Goal: Information Seeking & Learning: Learn about a topic

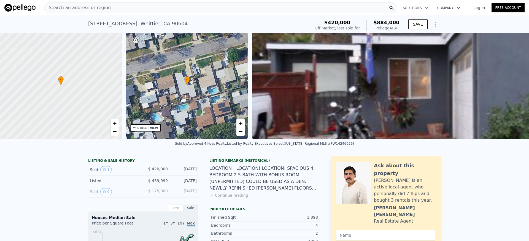
click at [73, 6] on span "Search an address or region" at bounding box center [77, 7] width 66 height 7
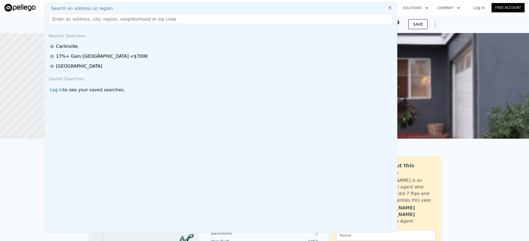
click at [74, 20] on input "text" at bounding box center [221, 19] width 344 height 10
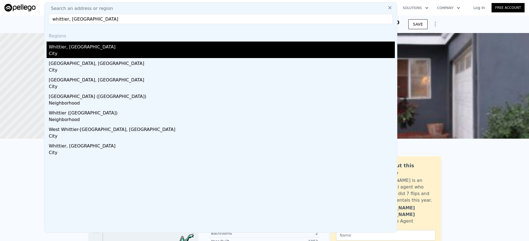
type input "whittier, [GEOGRAPHIC_DATA]"
click at [85, 47] on div "Whittier, [GEOGRAPHIC_DATA]" at bounding box center [222, 46] width 346 height 9
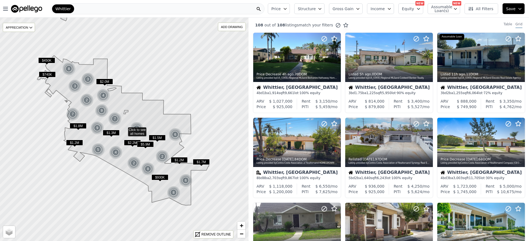
click at [286, 9] on button "Price" at bounding box center [279, 8] width 22 height 11
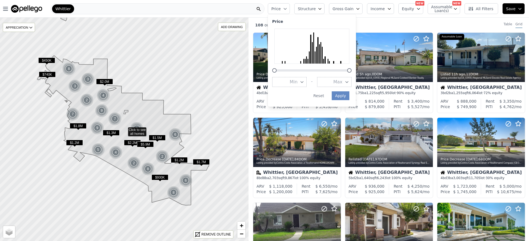
click at [356, 13] on button "Gross Gain" at bounding box center [346, 8] width 34 height 11
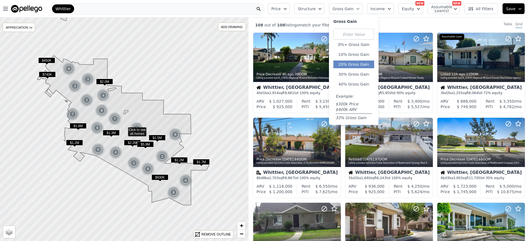
click at [360, 65] on button "20% Gross Gain" at bounding box center [353, 65] width 41 height 8
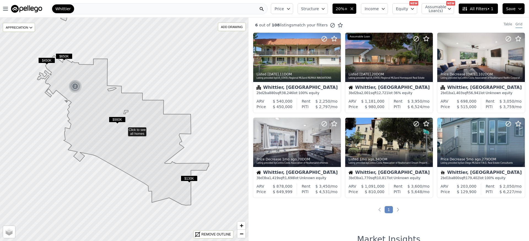
drag, startPoint x: 322, startPoint y: 10, endPoint x: 323, endPoint y: 13, distance: 3.0
click at [319, 10] on span "Structure" at bounding box center [310, 9] width 18 height 6
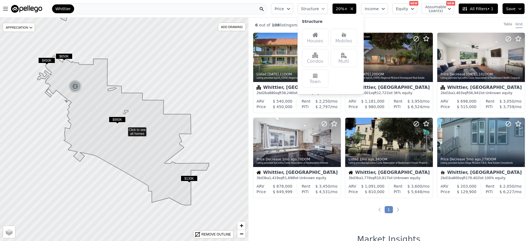
click at [322, 37] on div "Houses" at bounding box center [315, 38] width 26 height 18
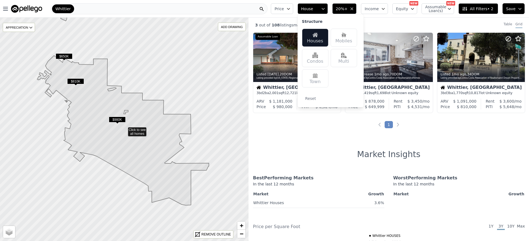
click at [291, 142] on div "3 out of 108 listings match your filters Table Grid Listed [DATE] , 20 DOM List…" at bounding box center [388, 138] width 280 height 241
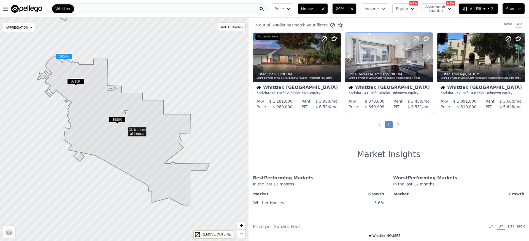
click at [383, 55] on div at bounding box center [389, 57] width 88 height 49
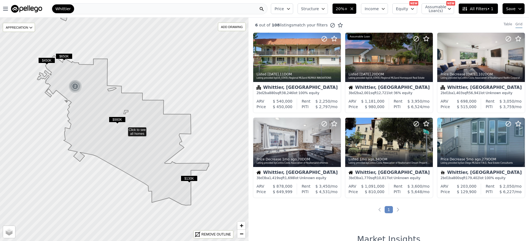
click at [87, 10] on div "Whittier" at bounding box center [159, 8] width 217 height 11
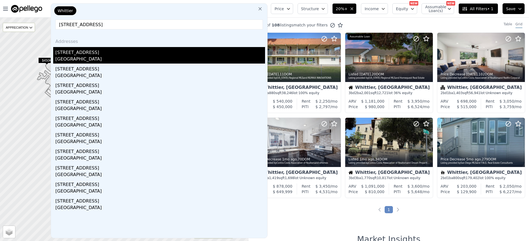
type input "[STREET_ADDRESS]"
click at [118, 56] on div "[GEOGRAPHIC_DATA]" at bounding box center [160, 60] width 210 height 8
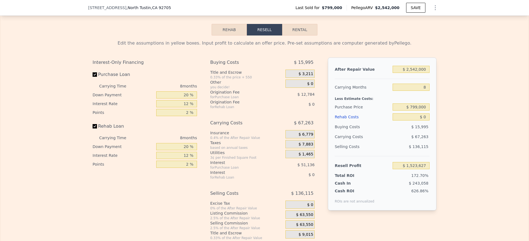
scroll to position [813, 0]
click at [401, 111] on input "$ 799,000" at bounding box center [410, 107] width 37 height 7
drag, startPoint x: 406, startPoint y: 116, endPoint x: 438, endPoint y: 116, distance: 32.5
click at [438, 117] on div "Edit the assumptions in yellow boxes. Input profit to calculate an offer price.…" at bounding box center [264, 138] width 352 height 205
type input "$ 500,000"
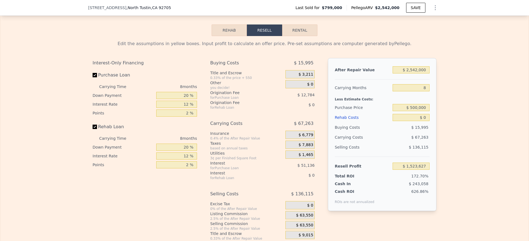
click at [435, 103] on div "Edit the assumptions in yellow boxes. Input profit to calculate an offer price.…" at bounding box center [264, 138] width 352 height 205
type input "$ 1,847,543"
click at [402, 121] on input "$ 0" at bounding box center [410, 117] width 37 height 7
drag, startPoint x: 402, startPoint y: 127, endPoint x: 436, endPoint y: 127, distance: 34.4
click at [436, 127] on div "Edit the assumptions in yellow boxes. Input profit to calculate an offer price.…" at bounding box center [264, 138] width 352 height 205
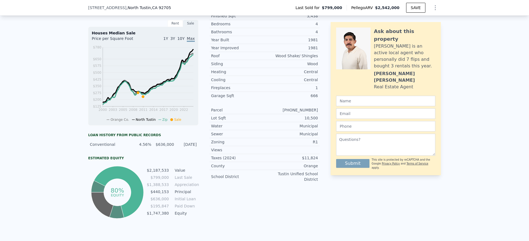
scroll to position [114, 0]
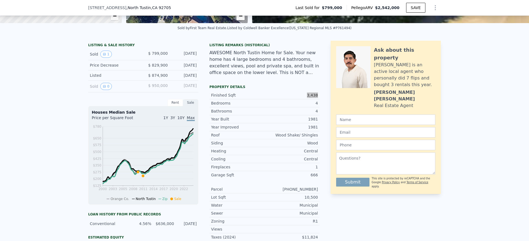
drag, startPoint x: 318, startPoint y: 99, endPoint x: 301, endPoint y: 101, distance: 17.4
click at [301, 101] on div "LISTING & SALE HISTORY Sold 1 $ 799,000 [DATE] Price Decrease $ 829,900 [DATE] …" at bounding box center [264, 170] width 352 height 259
click at [301, 98] on div "3,438" at bounding box center [290, 96] width 53 height 6
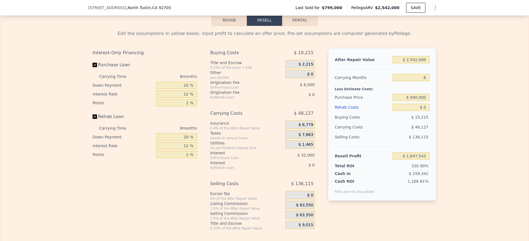
scroll to position [805, 0]
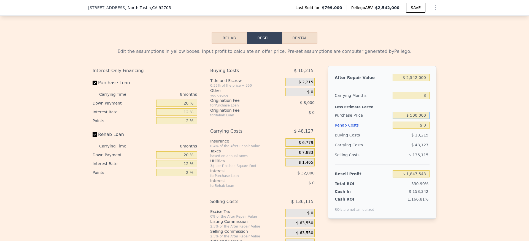
drag, startPoint x: 398, startPoint y: 125, endPoint x: 435, endPoint y: 123, distance: 37.2
click at [435, 123] on div "Edit the assumptions in yellow boxes. Input profit to calculate an offer price.…" at bounding box center [264, 146] width 352 height 205
click at [406, 119] on input "$ 500,000" at bounding box center [410, 115] width 37 height 7
drag, startPoint x: 408, startPoint y: 132, endPoint x: 413, endPoint y: 134, distance: 5.7
click at [408, 129] on input "$ 0" at bounding box center [410, 125] width 37 height 7
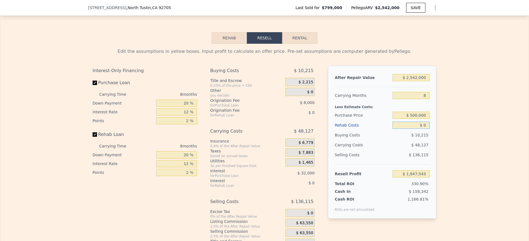
click at [428, 135] on div "After Repair Value $ 2,542,000 Carrying Months 8 Less Estimate Costs: Purchase …" at bounding box center [382, 142] width 108 height 153
click at [414, 129] on input "$ 0" at bounding box center [410, 125] width 37 height 7
drag, startPoint x: 414, startPoint y: 135, endPoint x: 435, endPoint y: 137, distance: 20.7
click at [435, 137] on div "Edit the assumptions in yellow boxes. Input profit to calculate an offer price.…" at bounding box center [264, 146] width 352 height 205
type input "$ 800"
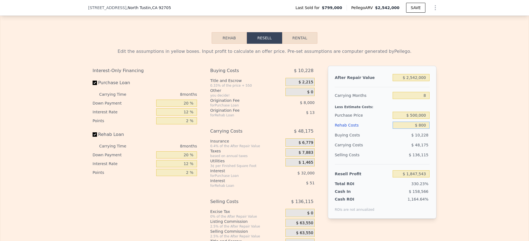
type input "$ 1,846,682"
type input "$ 800,000"
type input "$ 983,543"
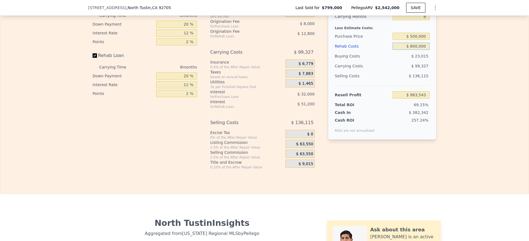
scroll to position [789, 0]
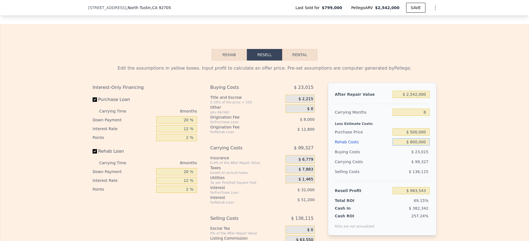
type input "$ 800,000"
click at [459, 125] on div "Edit the assumptions in yellow boxes. Input profit to calculate an offer price.…" at bounding box center [264, 163] width 528 height 205
click at [415, 116] on input "8" at bounding box center [410, 112] width 37 height 7
drag, startPoint x: 429, startPoint y: 119, endPoint x: 443, endPoint y: 120, distance: 13.8
click at [443, 121] on div "Edit the assumptions in yellow boxes. Input profit to calculate an offer price.…" at bounding box center [264, 163] width 528 height 205
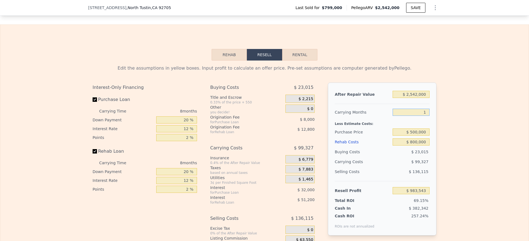
type input "12"
type input "$ 933,880"
type input "12"
click at [452, 97] on div "Edit the assumptions in yellow boxes. Input profit to calculate an offer price.…" at bounding box center [264, 163] width 528 height 205
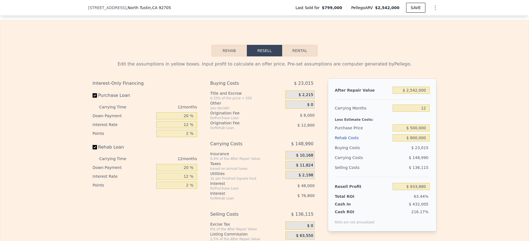
scroll to position [822, 0]
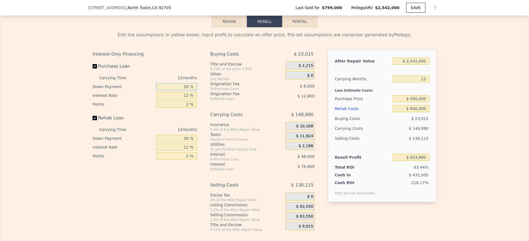
click at [166, 90] on input "20 %" at bounding box center [176, 86] width 41 height 7
drag, startPoint x: 165, startPoint y: 93, endPoint x: 206, endPoint y: 93, distance: 40.8
click at [206, 93] on div "Interest-Only Financing Purchase Loan Carrying Time 12 months Down Payment 20 %…" at bounding box center [265, 140] width 344 height 183
type input "15 %"
type input "$ 930,380"
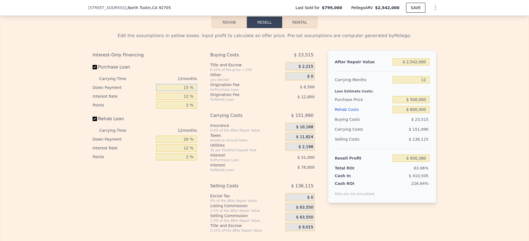
scroll to position [821, 0]
type input "15 %"
click at [154, 179] on div "Interest-Only Financing Purchase Loan Carrying Time 12 months Down Payment 15 %…" at bounding box center [147, 141] width 109 height 183
drag, startPoint x: 170, startPoint y: 152, endPoint x: 172, endPoint y: 146, distance: 5.8
click at [172, 150] on div "Carrying Time 12 months Down Payment 20 % Interest Rate 12 % Points 2 %" at bounding box center [145, 143] width 104 height 35
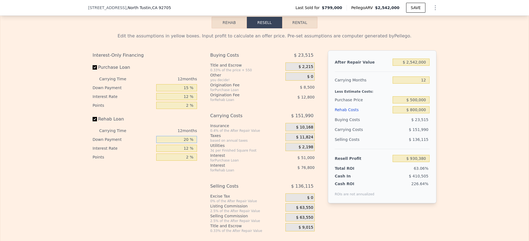
drag, startPoint x: 172, startPoint y: 146, endPoint x: 169, endPoint y: 148, distance: 3.0
click at [172, 143] on input "20 %" at bounding box center [176, 139] width 41 height 7
click at [167, 143] on input "20 %" at bounding box center [176, 139] width 41 height 7
drag, startPoint x: 163, startPoint y: 148, endPoint x: 214, endPoint y: 151, distance: 51.0
click at [213, 150] on div "Interest-Only Financing Purchase Loan Carrying Time 12 months Down Payment 15 %…" at bounding box center [265, 141] width 344 height 183
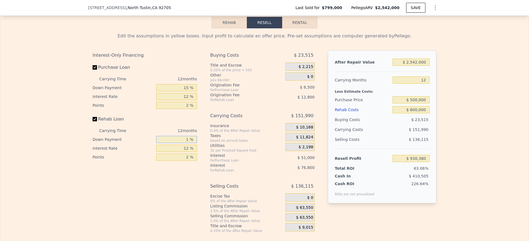
type input "15 %"
type input "$ 924,780"
type input "15 %"
click at [154, 197] on div "Interest-Only Financing Purchase Loan Carrying Time 12 months Down Payment 15 %…" at bounding box center [147, 141] width 109 height 183
drag, startPoint x: 183, startPoint y: 104, endPoint x: 222, endPoint y: 101, distance: 38.4
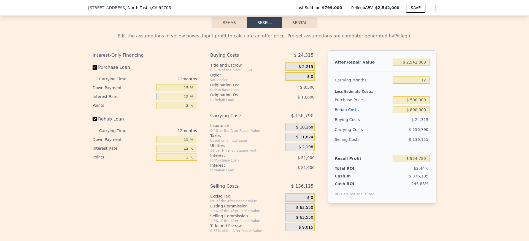
click at [222, 101] on div "Interest-Only Financing Purchase Loan Carrying Time 12 months Down Payment 15 %…" at bounding box center [265, 141] width 344 height 183
drag, startPoint x: 176, startPoint y: 102, endPoint x: 202, endPoint y: 102, distance: 26.2
click at [202, 102] on div "Interest-Only Financing Purchase Loan Carrying Time 12 months Down Payment 15 %…" at bounding box center [265, 141] width 344 height 183
type input "11 %"
type input "$ 929,028"
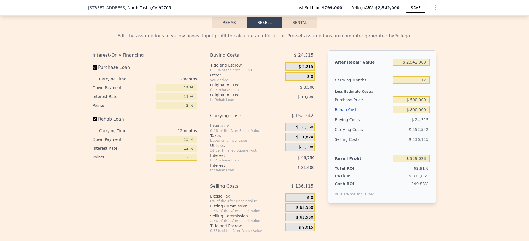
type input "11 %"
drag, startPoint x: 175, startPoint y: 157, endPoint x: 205, endPoint y: 154, distance: 30.2
click at [205, 154] on div "Interest-Only Financing Purchase Loan Carrying Time 12 months Down Payment 15 %…" at bounding box center [265, 141] width 344 height 183
drag, startPoint x: 182, startPoint y: 154, endPoint x: 196, endPoint y: 154, distance: 14.0
click at [195, 154] on div "Interest-Only Financing Purchase Loan Carrying Time 12 months Down Payment 15 %…" at bounding box center [147, 141] width 109 height 183
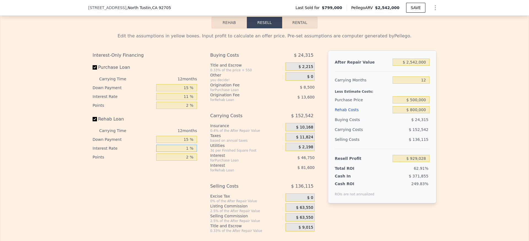
type input "11 %"
type input "$ 935,832"
type input "11 %"
click at [178, 194] on div "Interest-Only Financing Purchase Loan Carrying Time 12 months Down Payment 15 %…" at bounding box center [147, 141] width 109 height 183
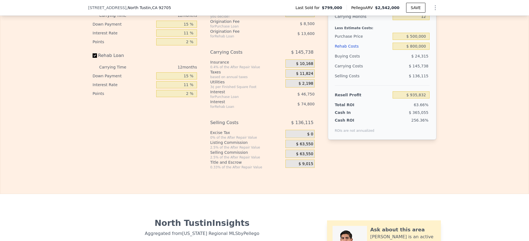
scroll to position [887, 0]
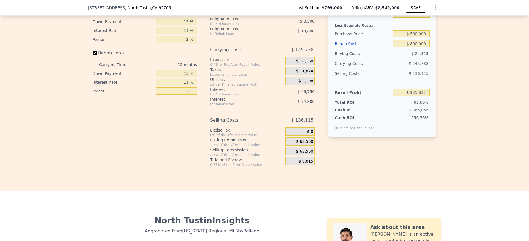
click at [303, 154] on span "$ 63,550" at bounding box center [304, 151] width 17 height 5
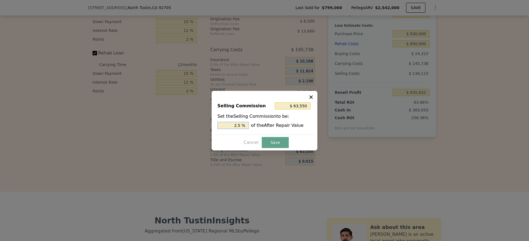
drag, startPoint x: 236, startPoint y: 126, endPoint x: 276, endPoint y: 129, distance: 39.8
click at [271, 128] on div "2.5 % of the After Repair Value" at bounding box center [264, 125] width 94 height 7
type input "$ 0"
type input "0 %"
drag, startPoint x: 274, startPoint y: 138, endPoint x: 273, endPoint y: 146, distance: 7.8
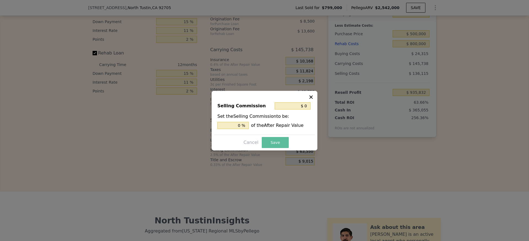
click at [274, 138] on button "Save" at bounding box center [275, 142] width 27 height 11
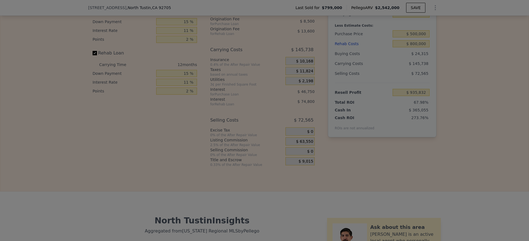
type input "$ 999,382"
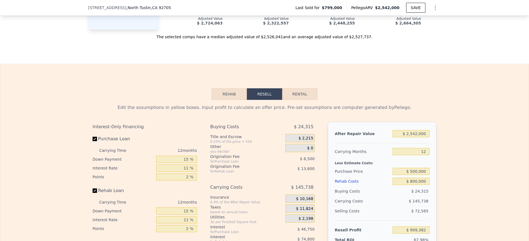
scroll to position [795, 0]
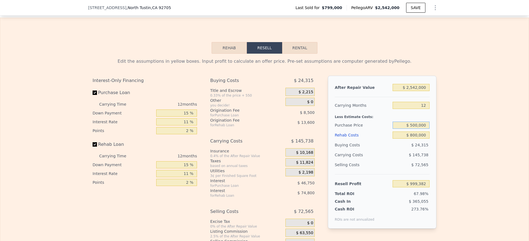
click at [404, 129] on input "$ 500,000" at bounding box center [410, 125] width 37 height 7
drag, startPoint x: 401, startPoint y: 133, endPoint x: 434, endPoint y: 134, distance: 32.8
click at [434, 134] on div "After Repair Value $ 2,542,000 Carrying Months 12 Less Estimate Costs: Purchase…" at bounding box center [382, 152] width 108 height 153
click at [437, 134] on div "Edit the assumptions in yellow boxes. Input profit to calculate an offer price.…" at bounding box center [264, 156] width 352 height 205
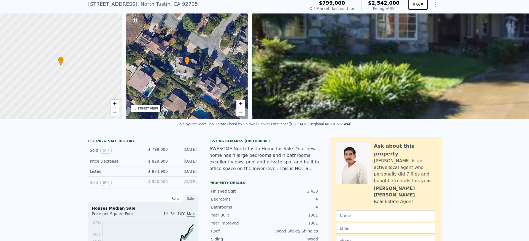
scroll to position [2, 0]
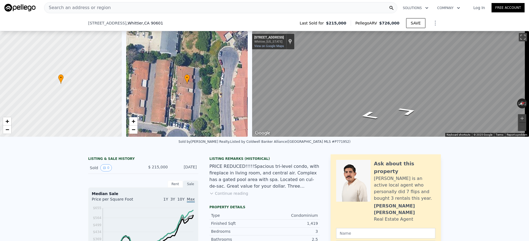
scroll to position [748, 0]
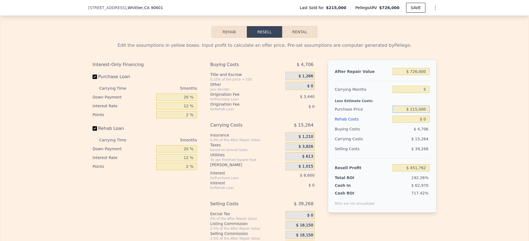
click at [404, 106] on input "$ 215,000" at bounding box center [410, 109] width 37 height 7
click at [402, 106] on input "$ 215,000" at bounding box center [410, 109] width 37 height 7
drag, startPoint x: 408, startPoint y: 91, endPoint x: 412, endPoint y: 90, distance: 4.4
click at [408, 106] on input "$ 215,000" at bounding box center [410, 109] width 37 height 7
drag, startPoint x: 412, startPoint y: 90, endPoint x: 409, endPoint y: 91, distance: 2.8
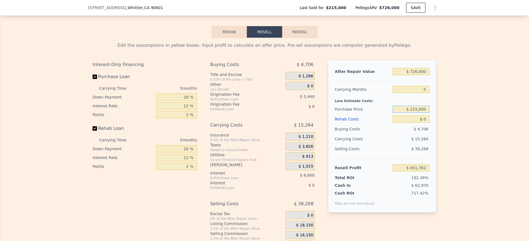
click at [412, 106] on input "$ 215,000" at bounding box center [410, 109] width 37 height 7
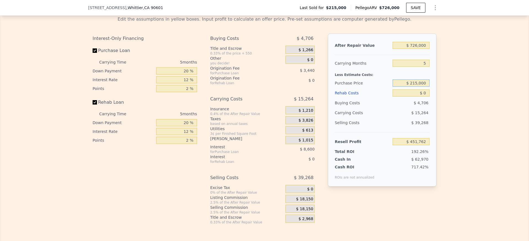
drag, startPoint x: 414, startPoint y: 91, endPoint x: 452, endPoint y: 87, distance: 37.9
click at [452, 87] on div "Edit the assumptions in yellow boxes. Input profit to calculate an offer price.…" at bounding box center [264, 118] width 528 height 213
type input "$ 649,000"
click at [475, 79] on div "Edit the assumptions in yellow boxes. Input profit to calculate an offer price.…" at bounding box center [264, 118] width 528 height 213
type input "-$ 7,987"
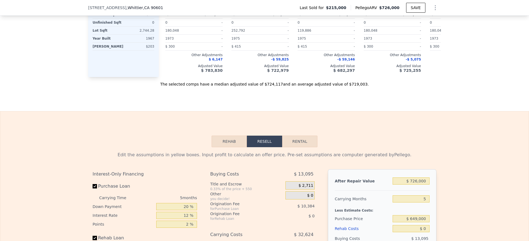
scroll to position [722, 0]
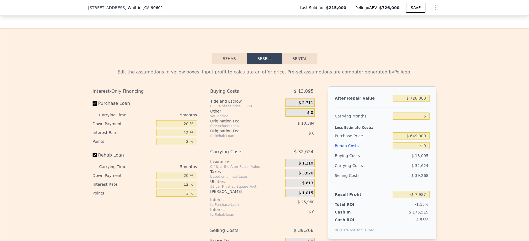
click at [472, 105] on div "Edit the assumptions in yellow boxes. Input profit to calculate an offer price.…" at bounding box center [264, 170] width 528 height 213
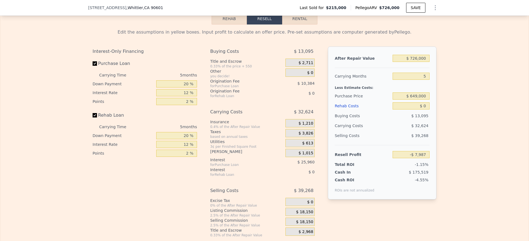
scroll to position [760, 0]
drag, startPoint x: 401, startPoint y: 70, endPoint x: 436, endPoint y: 66, distance: 35.6
click at [436, 66] on div "Edit the assumptions in yellow boxes. Input profit to calculate an offer price.…" at bounding box center [264, 132] width 352 height 213
type input "$ 8,780,000"
type input "$ 8,062,820"
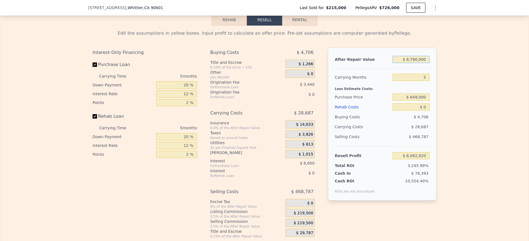
type input "$ 878,000"
type input "$ 595,403"
type input "$ 878,000"
click at [437, 78] on div "Edit the assumptions in yellow boxes. Input profit to calculate an offer price.…" at bounding box center [264, 132] width 352 height 213
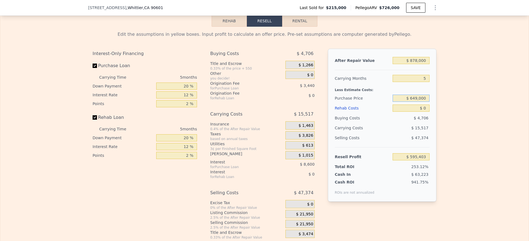
click at [403, 102] on input "$ 649,000" at bounding box center [410, 98] width 37 height 7
click at [403, 112] on input "$ 0" at bounding box center [410, 108] width 37 height 7
type input "$ 135,654"
click at [402, 112] on input "$ 0" at bounding box center [410, 108] width 37 height 7
click at [449, 122] on div "Edit the assumptions in yellow boxes. Input profit to calculate an offer price.…" at bounding box center [264, 133] width 528 height 213
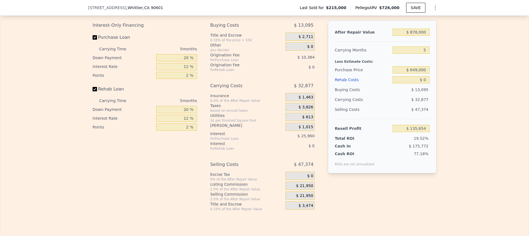
scroll to position [746, 0]
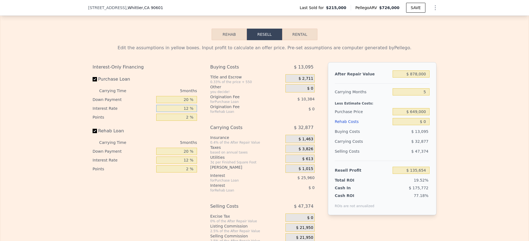
drag, startPoint x: 158, startPoint y: 116, endPoint x: 238, endPoint y: 120, distance: 79.6
click at [237, 120] on div "Interest-Only Financing Purchase Loan Carrying Time 5 months Down Payment 20 % …" at bounding box center [265, 157] width 344 height 191
drag, startPoint x: 176, startPoint y: 107, endPoint x: 214, endPoint y: 107, distance: 37.5
click at [212, 107] on div "Interest-Only Financing Purchase Loan Carrying Time 5 months Down Payment 20 % …" at bounding box center [265, 157] width 344 height 191
type input "10 %"
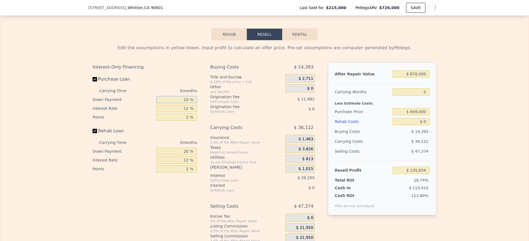
type input "$ 131,111"
type input "10 %"
drag, startPoint x: 70, startPoint y: 179, endPoint x: 149, endPoint y: 171, distance: 79.4
click at [71, 179] on div "Edit the assumptions in yellow boxes. Input profit to calculate an offer price.…" at bounding box center [264, 146] width 528 height 213
click at [172, 155] on input "20 %" at bounding box center [176, 151] width 41 height 7
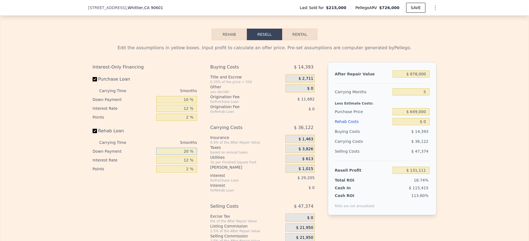
drag, startPoint x: 172, startPoint y: 159, endPoint x: 219, endPoint y: 156, distance: 47.2
click at [219, 156] on div "Interest-Only Financing Purchase Loan Carrying Time 5 months Down Payment 10 % …" at bounding box center [265, 157] width 344 height 191
drag, startPoint x: 182, startPoint y: 160, endPoint x: 202, endPoint y: 160, distance: 19.3
click at [201, 160] on div "Interest-Only Financing Purchase Loan Carrying Time 5 months Down Payment 10 % …" at bounding box center [265, 157] width 344 height 191
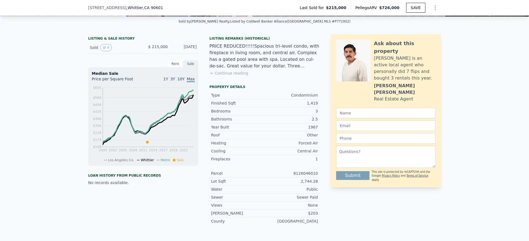
scroll to position [120, 0]
type input "10 %"
drag, startPoint x: 315, startPoint y: 108, endPoint x: 296, endPoint y: 109, distance: 19.0
click at [296, 106] on div "1,419" at bounding box center [290, 104] width 53 height 6
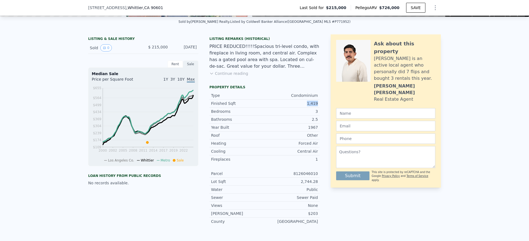
drag, startPoint x: 296, startPoint y: 108, endPoint x: 312, endPoint y: 106, distance: 16.4
click at [296, 106] on div "1,419" at bounding box center [290, 104] width 53 height 6
click at [313, 106] on div "1,419" at bounding box center [290, 104] width 53 height 6
click at [314, 106] on div "1,419" at bounding box center [290, 104] width 53 height 6
click at [316, 107] on div "Finished Sqft 1,419" at bounding box center [264, 104] width 110 height 8
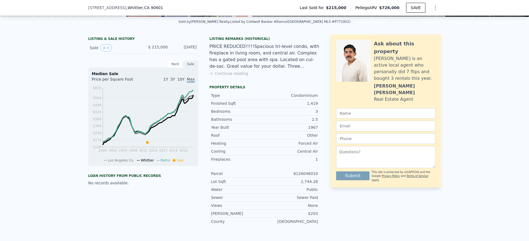
click at [316, 107] on div "Finished Sqft 1,419" at bounding box center [264, 104] width 110 height 8
click at [312, 114] on div "3" at bounding box center [290, 112] width 53 height 6
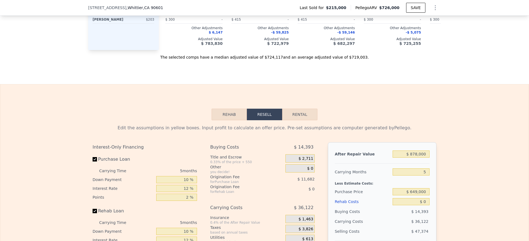
scroll to position [720, 0]
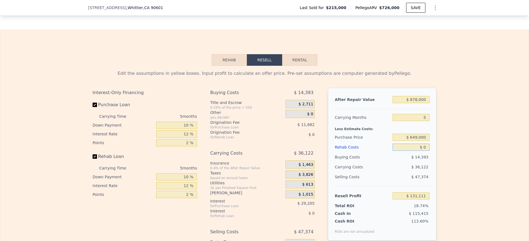
drag, startPoint x: 403, startPoint y: 158, endPoint x: 433, endPoint y: 159, distance: 30.3
click at [433, 159] on div "After Repair Value $ 878,000 Carrying Months 5 Less Estimate Costs: Purchase Pr…" at bounding box center [382, 164] width 108 height 153
type input "$ 30,000"
type input "$ 99,221"
type input "$ 30,000"
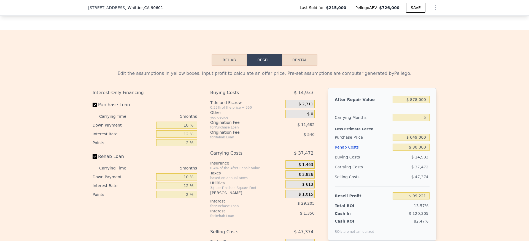
click at [453, 143] on div "Edit the assumptions in yellow boxes. Input profit to calculate an offer price.…" at bounding box center [264, 172] width 528 height 213
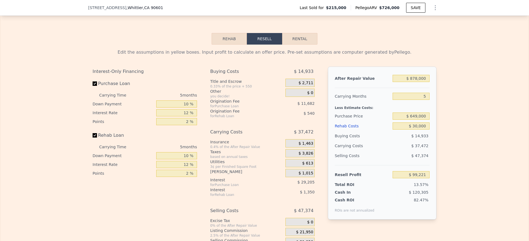
scroll to position [745, 0]
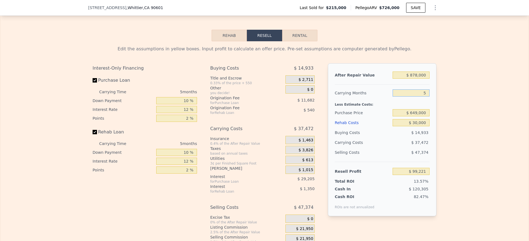
drag, startPoint x: 414, startPoint y: 101, endPoint x: 435, endPoint y: 101, distance: 20.9
click at [436, 100] on div "Edit the assumptions in yellow boxes. Input profit to calculate an offer price.…" at bounding box center [264, 147] width 352 height 213
type input "4"
type input "$ 106,715"
type input "4"
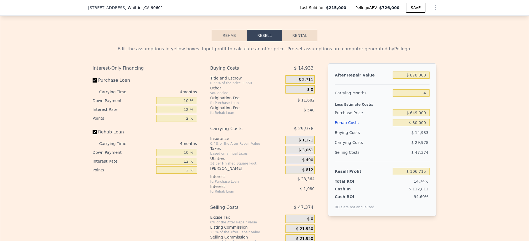
click at [436, 102] on div "Edit the assumptions in yellow boxes. Input profit to calculate an offer price.…" at bounding box center [264, 147] width 352 height 213
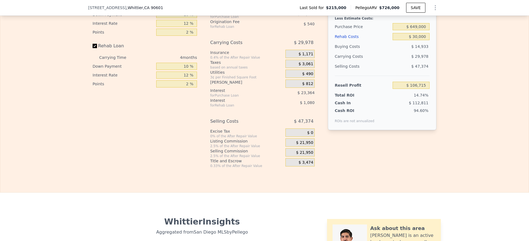
scroll to position [832, 0]
click at [301, 154] on span "$ 21,950" at bounding box center [304, 152] width 17 height 5
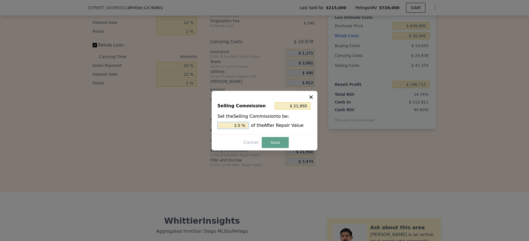
drag, startPoint x: 225, startPoint y: 129, endPoint x: 275, endPoint y: 127, distance: 49.9
click at [271, 127] on div "2.5 % of the After Repair Value" at bounding box center [264, 125] width 94 height 7
drag, startPoint x: 233, startPoint y: 124, endPoint x: 262, endPoint y: 124, distance: 28.9
click at [262, 124] on div "2.5 % of the After Repair Value" at bounding box center [264, 125] width 94 height 7
type input "$ 0"
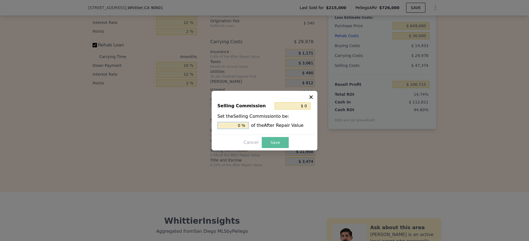
type input "0 %"
drag, startPoint x: 268, startPoint y: 145, endPoint x: 310, endPoint y: 163, distance: 45.4
click at [268, 145] on button "Save" at bounding box center [275, 142] width 27 height 11
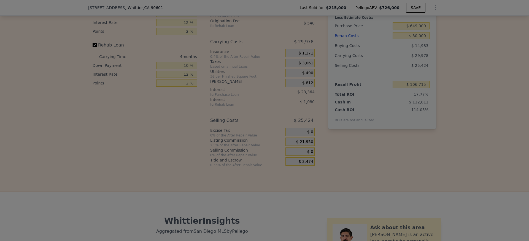
type input "$ 128,665"
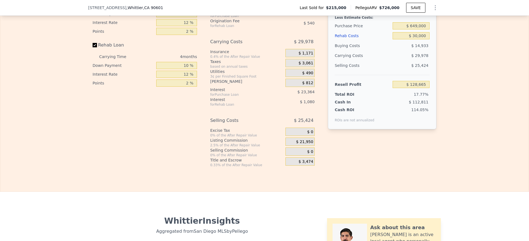
click at [297, 145] on span "$ 21,950" at bounding box center [304, 142] width 17 height 5
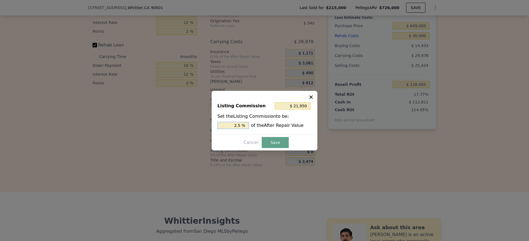
drag, startPoint x: 232, startPoint y: 121, endPoint x: 227, endPoint y: 126, distance: 6.5
click at [230, 123] on input "2.5 %" at bounding box center [232, 125] width 31 height 7
drag, startPoint x: 227, startPoint y: 126, endPoint x: 273, endPoint y: 131, distance: 46.9
click at [270, 130] on div "Listing Commission $ 21,950 Set the Listing Commission to be: 2.5 % of the Afte…" at bounding box center [264, 116] width 101 height 37
type input "$ 17,560"
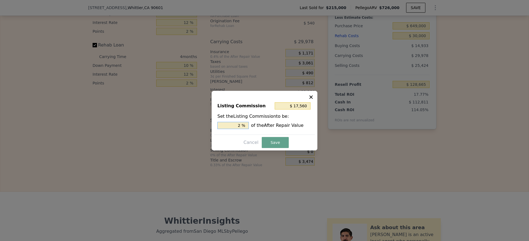
type input "2 %"
click at [272, 152] on div at bounding box center [264, 120] width 529 height 241
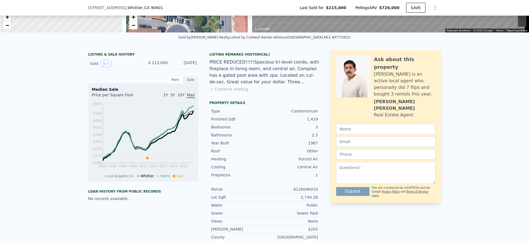
scroll to position [83, 0]
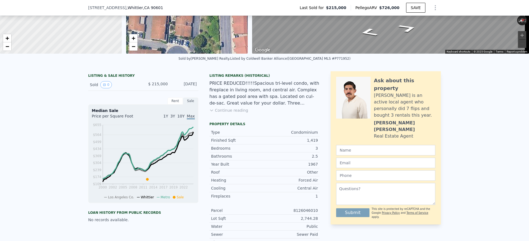
type input "$ 726,000"
type input "5"
type input "$ 0"
type input "$ 451,762"
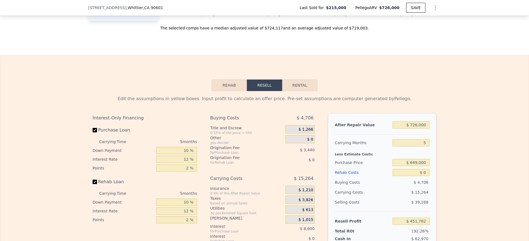
scroll to position [696, 0]
drag, startPoint x: 404, startPoint y: 132, endPoint x: 443, endPoint y: 133, distance: 38.3
click at [443, 133] on div "Edit the assumptions in yellow boxes. Input profit to calculate an offer price.…" at bounding box center [264, 197] width 528 height 213
click at [453, 134] on div "Edit the assumptions in yellow boxes. Input profit to calculate an offer price.…" at bounding box center [264, 197] width 528 height 213
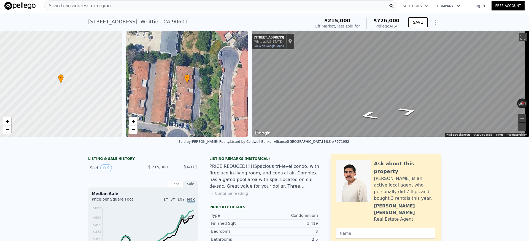
scroll to position [0, 0]
